Goal: Information Seeking & Learning: Learn about a topic

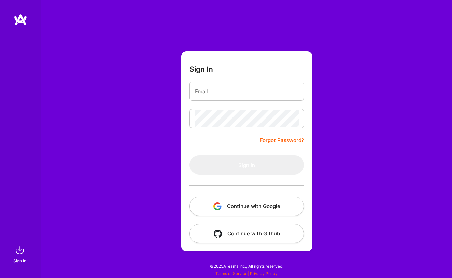
click at [256, 88] on input "email" at bounding box center [247, 91] width 104 height 17
type input "[EMAIL_ADDRESS][DOMAIN_NAME]"
click at [247, 165] on button "Sign In" at bounding box center [247, 164] width 115 height 19
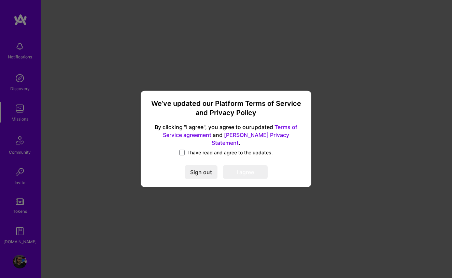
click at [184, 145] on div "We’ve updated our Platform Terms of Service and Privacy Policy By clicking "I a…" at bounding box center [225, 139] width 165 height 91
click at [183, 150] on span at bounding box center [181, 152] width 5 height 5
click at [0, 0] on input "I have read and agree to the updates." at bounding box center [0, 0] width 0 height 0
click at [233, 168] on button "I agree" at bounding box center [245, 173] width 45 height 14
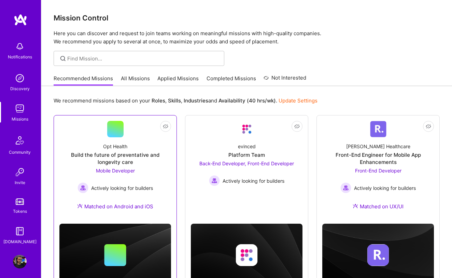
click at [123, 151] on div "Build the future of preventative and longevity care" at bounding box center [115, 158] width 112 height 14
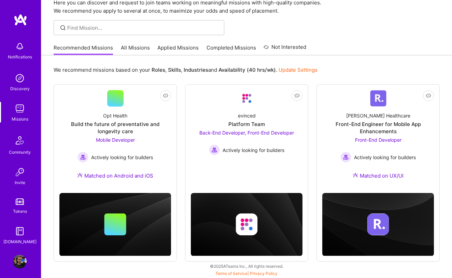
scroll to position [31, 0]
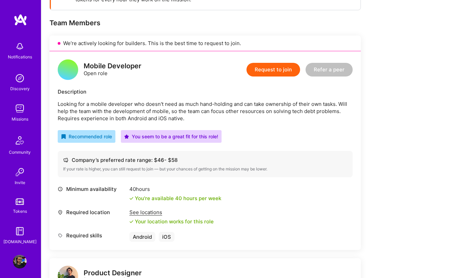
scroll to position [125, 0]
click at [110, 104] on p "Looking for a mobile developer who doesn't need as much hand-holding and can ta…" at bounding box center [205, 111] width 295 height 22
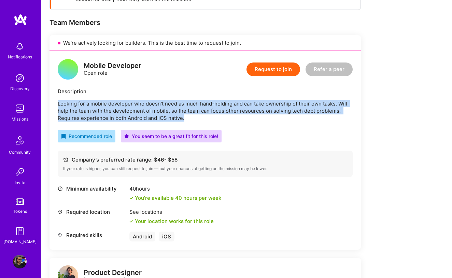
click at [110, 104] on p "Looking for a mobile developer who doesn't need as much hand-holding and can ta…" at bounding box center [205, 111] width 295 height 22
click at [124, 111] on p "Looking for a mobile developer who doesn't need as much hand-holding and can ta…" at bounding box center [205, 111] width 295 height 22
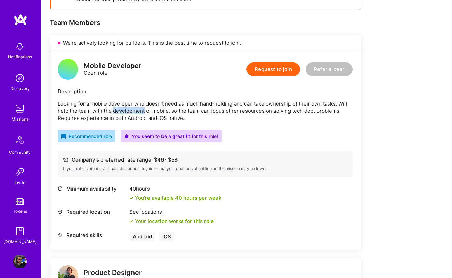
click at [124, 111] on p "Looking for a mobile developer who doesn't need as much hand-holding and can ta…" at bounding box center [205, 111] width 295 height 22
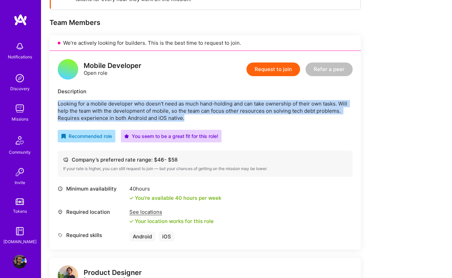
click at [124, 111] on p "Looking for a mobile developer who doesn't need as much hand-holding and can ta…" at bounding box center [205, 111] width 295 height 22
